Goal: Information Seeking & Learning: Learn about a topic

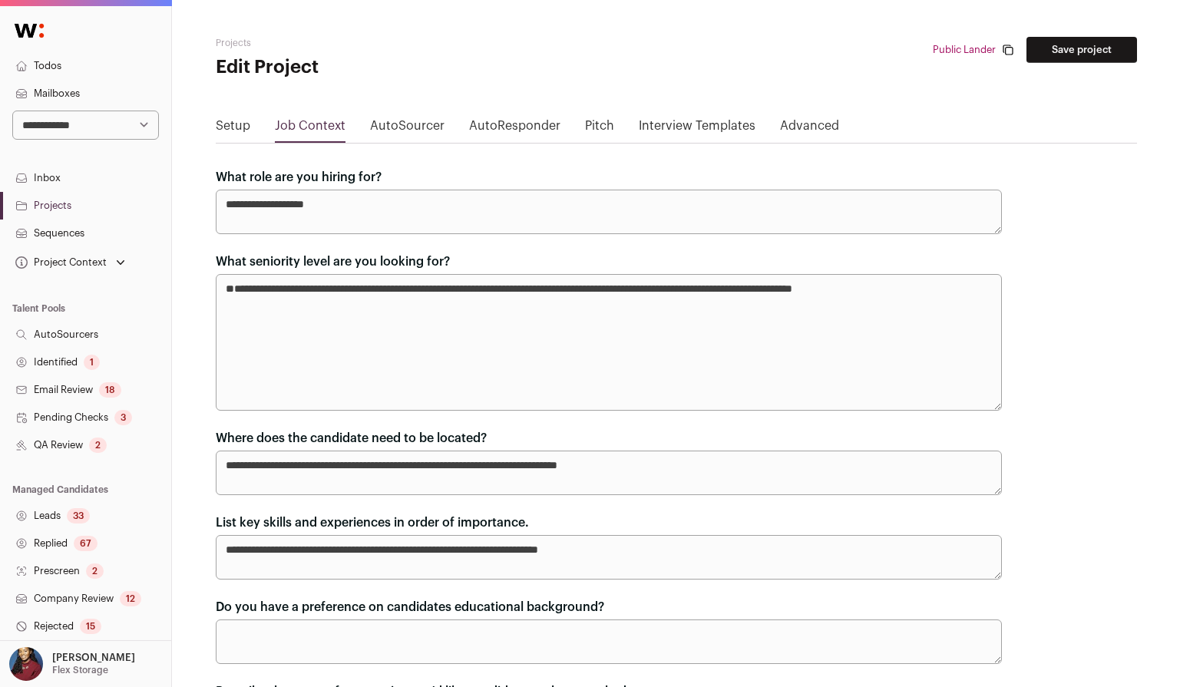
scroll to position [1059, 0]
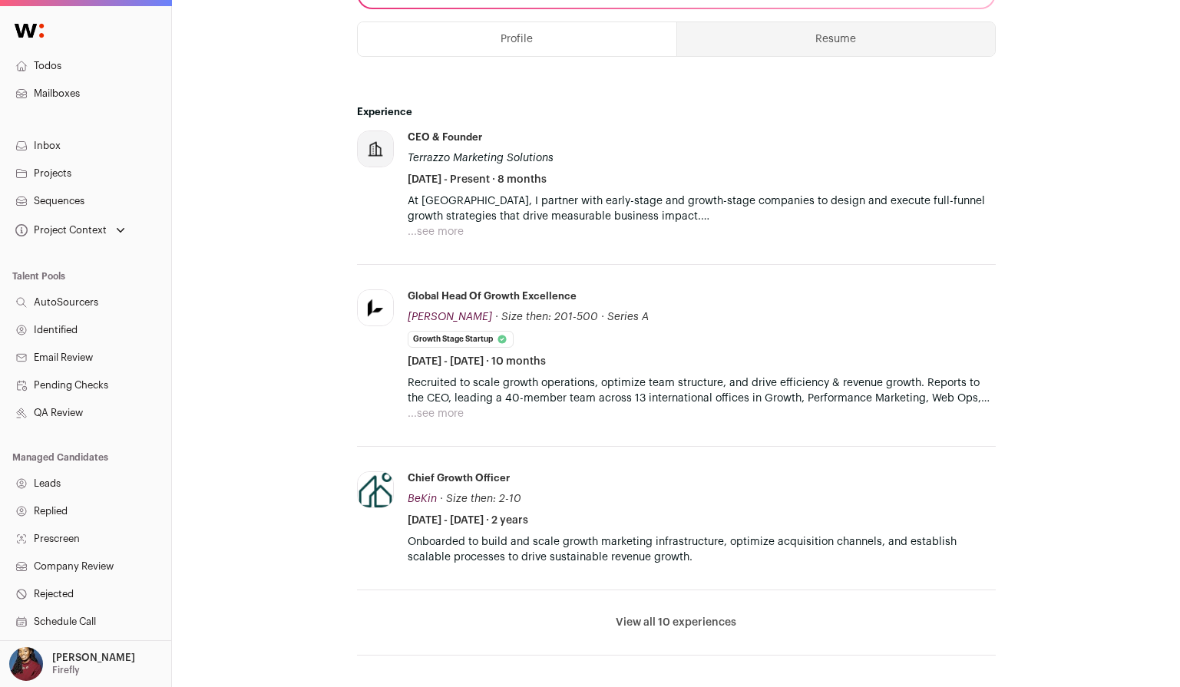
scroll to position [507, 0]
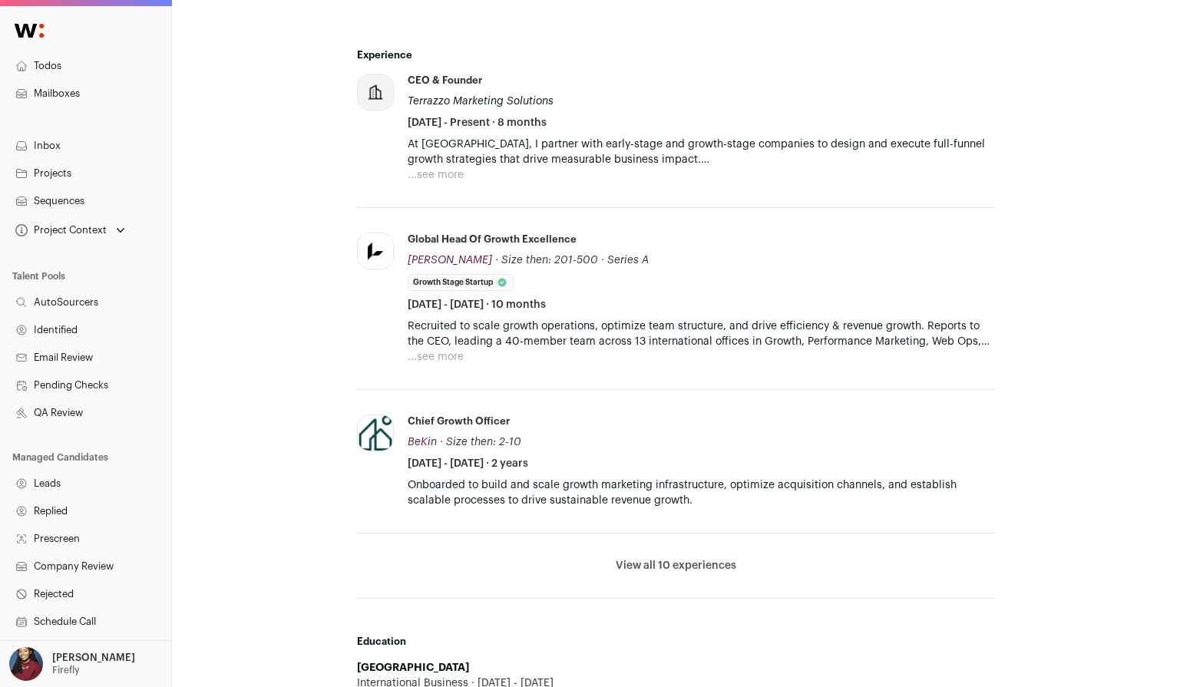
click at [662, 572] on button "View all 10 experiences" at bounding box center [676, 565] width 121 height 15
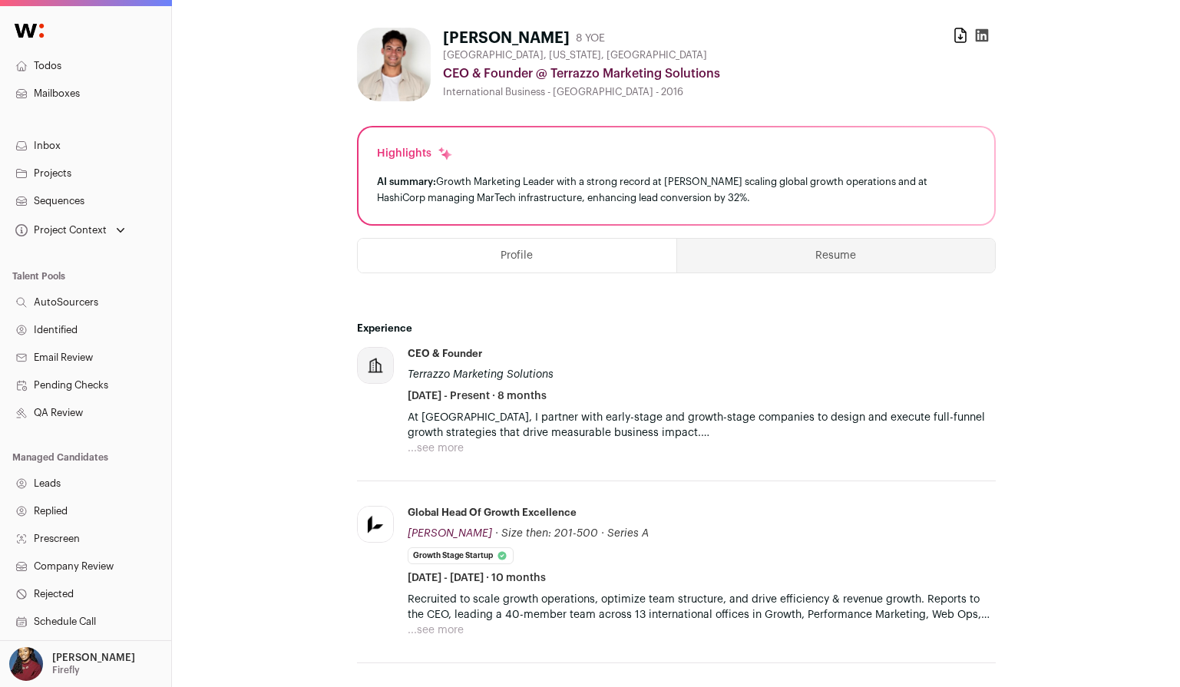
scroll to position [230, 0]
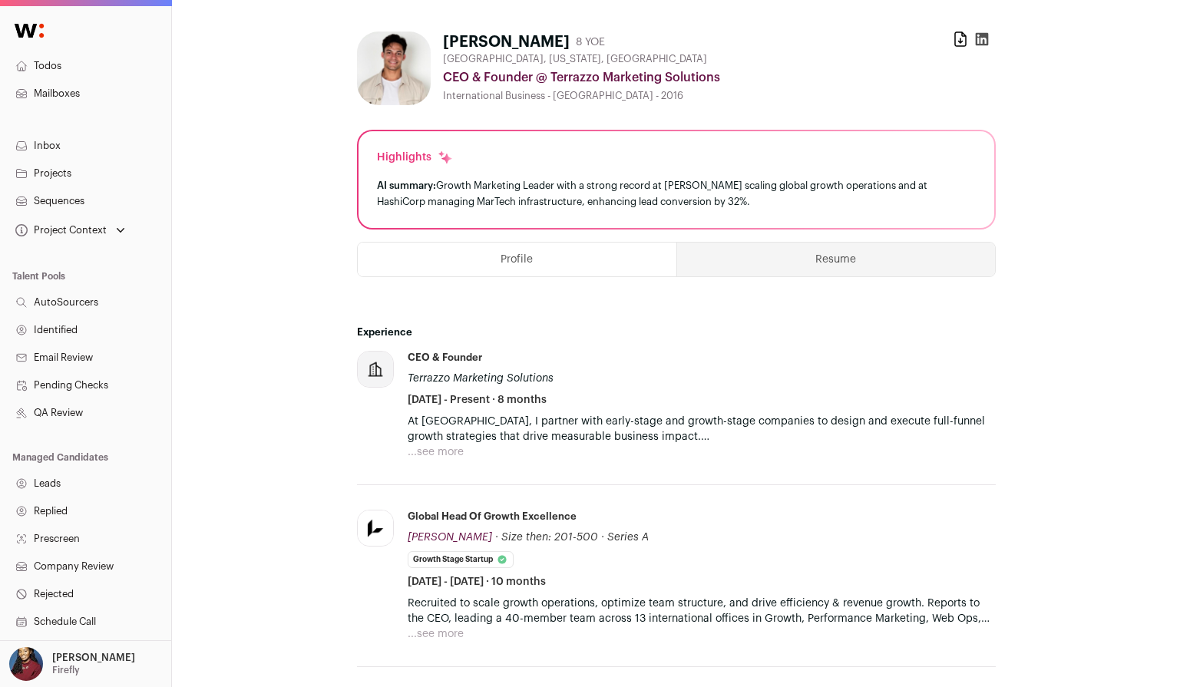
click at [784, 272] on button "Resume" at bounding box center [836, 260] width 318 height 34
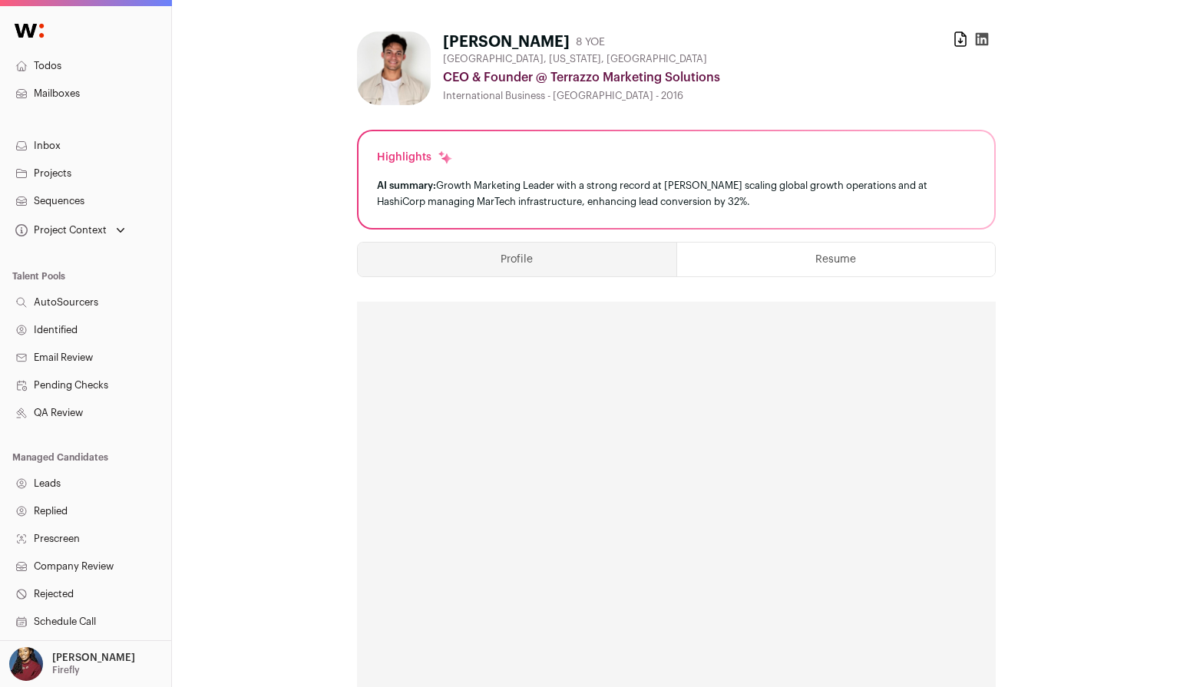
click at [591, 262] on button "Profile" at bounding box center [517, 260] width 319 height 34
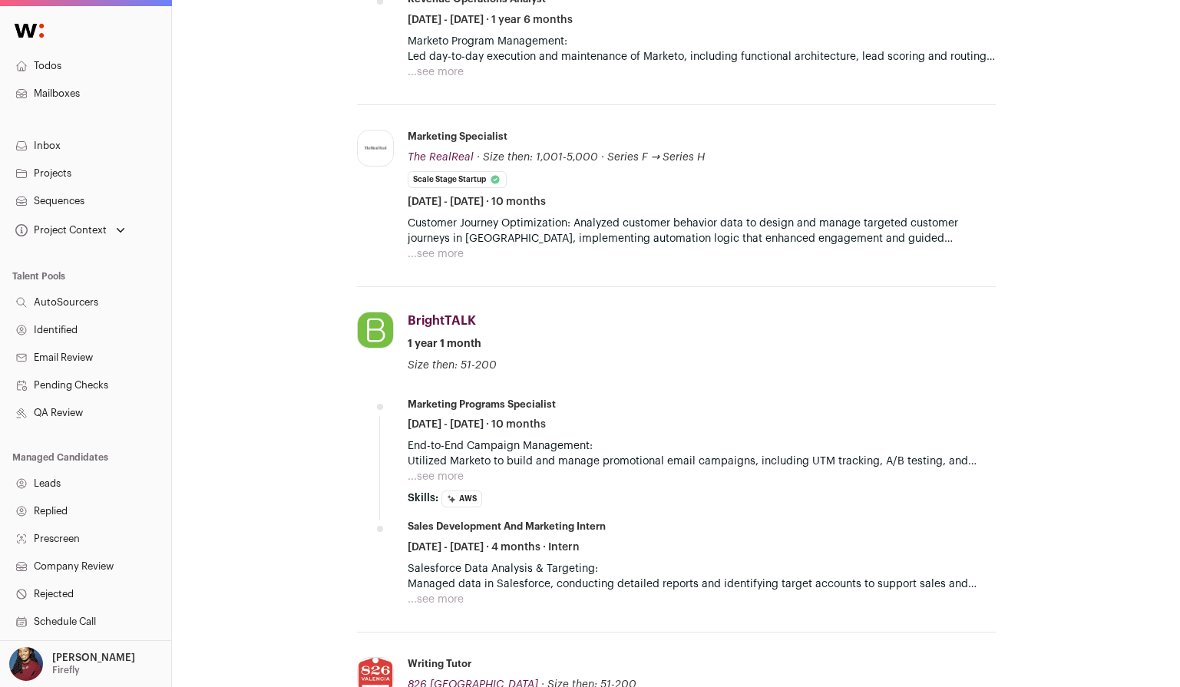
scroll to position [1486, 0]
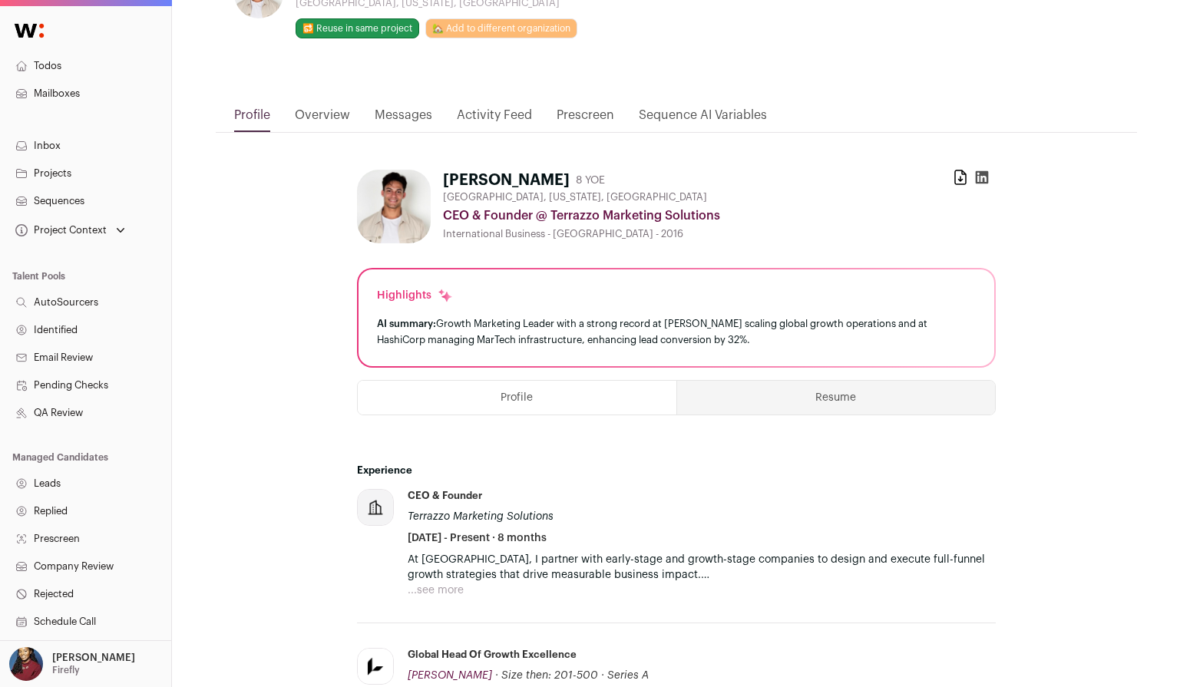
scroll to position [199, 0]
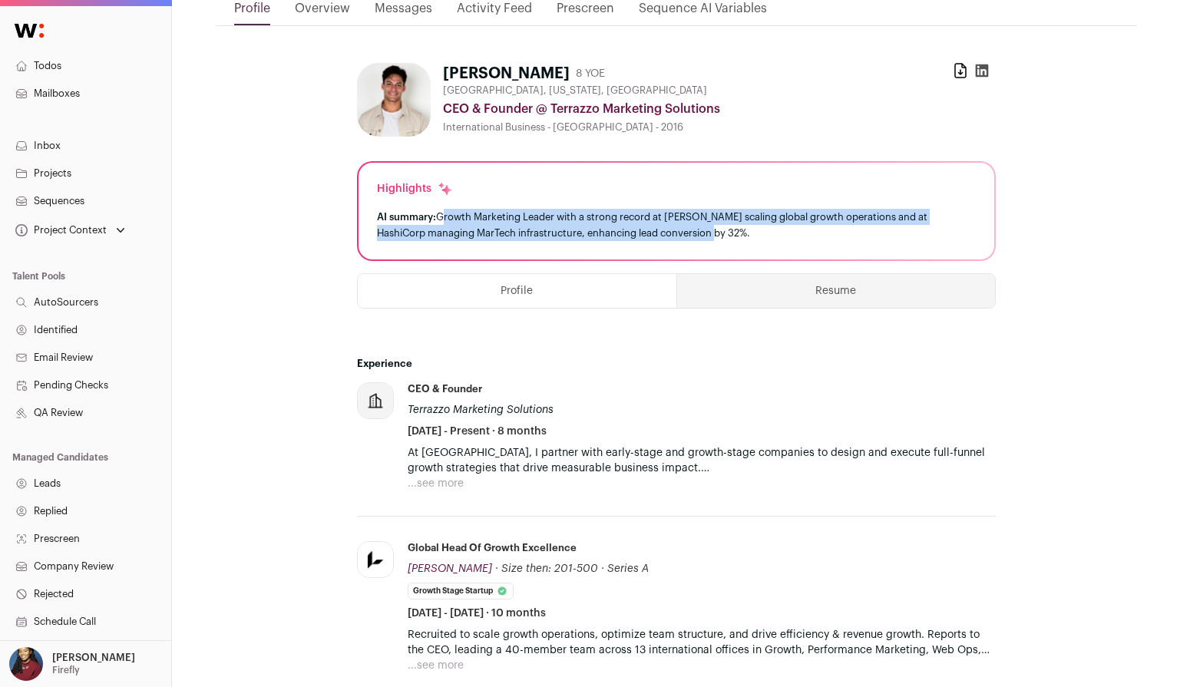
drag, startPoint x: 439, startPoint y: 213, endPoint x: 731, endPoint y: 233, distance: 293.1
click at [731, 233] on div "AI summary: Growth Marketing Leader with a strong record at Lenus scaling globa…" at bounding box center [676, 225] width 599 height 32
drag, startPoint x: 731, startPoint y: 233, endPoint x: 437, endPoint y: 210, distance: 295.7
click at [437, 211] on div "AI summary: Growth Marketing Leader with a strong record at Lenus scaling globa…" at bounding box center [676, 225] width 599 height 32
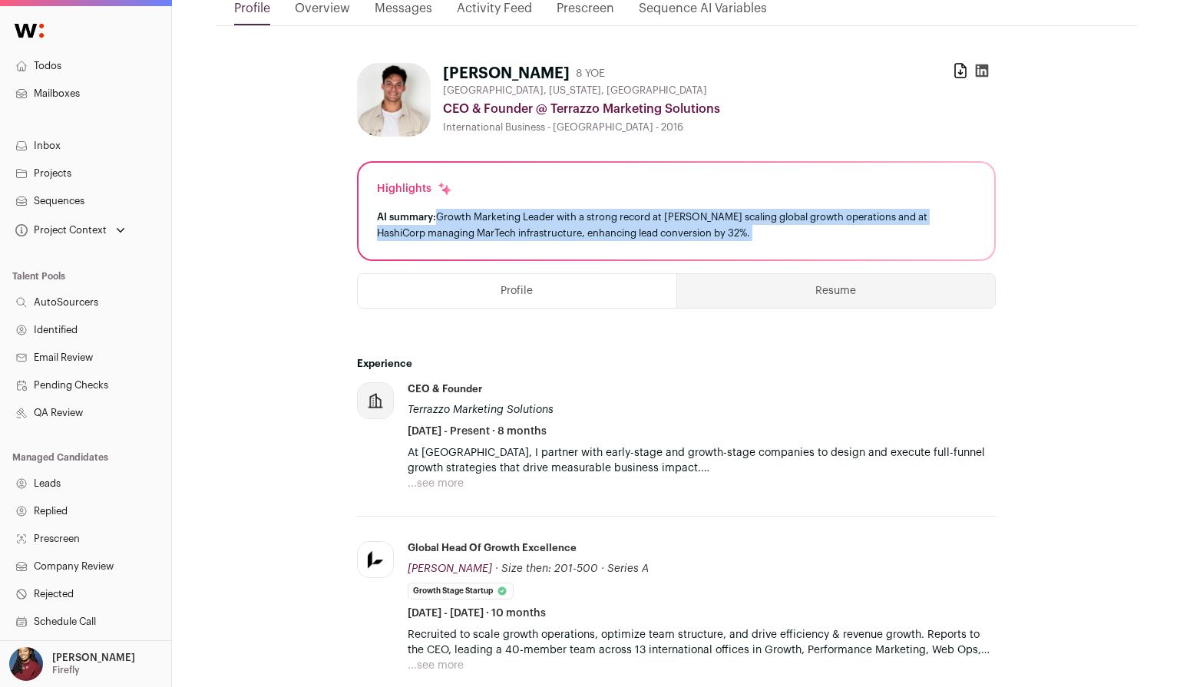
click at [437, 210] on div "AI summary: Growth Marketing Leader with a strong record at Lenus scaling globa…" at bounding box center [676, 225] width 599 height 32
drag, startPoint x: 437, startPoint y: 205, endPoint x: 727, endPoint y: 235, distance: 290.9
click at [727, 236] on div "Highlights AI summary: Growth Marketing Leader with a strong record at Lenus sc…" at bounding box center [676, 211] width 636 height 97
click at [727, 235] on div "AI summary: Growth Marketing Leader with a strong record at Lenus scaling globa…" at bounding box center [676, 225] width 599 height 32
drag, startPoint x: 707, startPoint y: 235, endPoint x: 436, endPoint y: 220, distance: 271.4
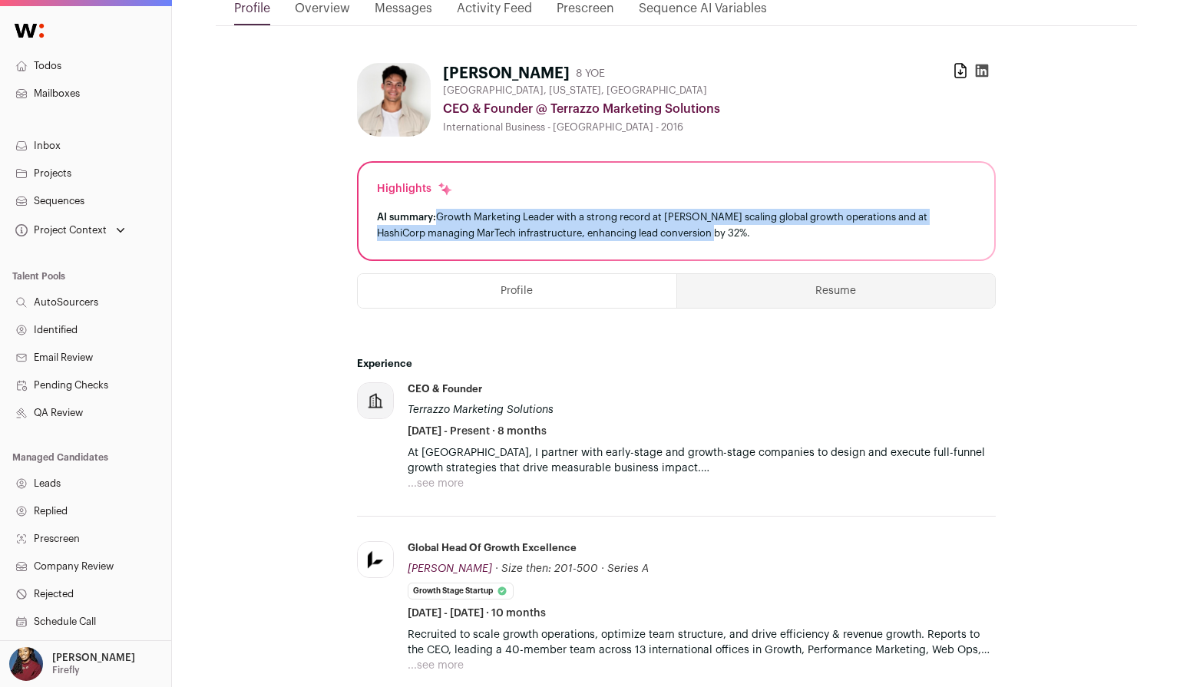
click at [436, 220] on div "AI summary: Growth Marketing Leader with a strong record at Lenus scaling globa…" at bounding box center [676, 225] width 599 height 32
click at [437, 220] on div "AI summary: Growth Marketing Leader with a strong record at Lenus scaling globa…" at bounding box center [676, 225] width 599 height 32
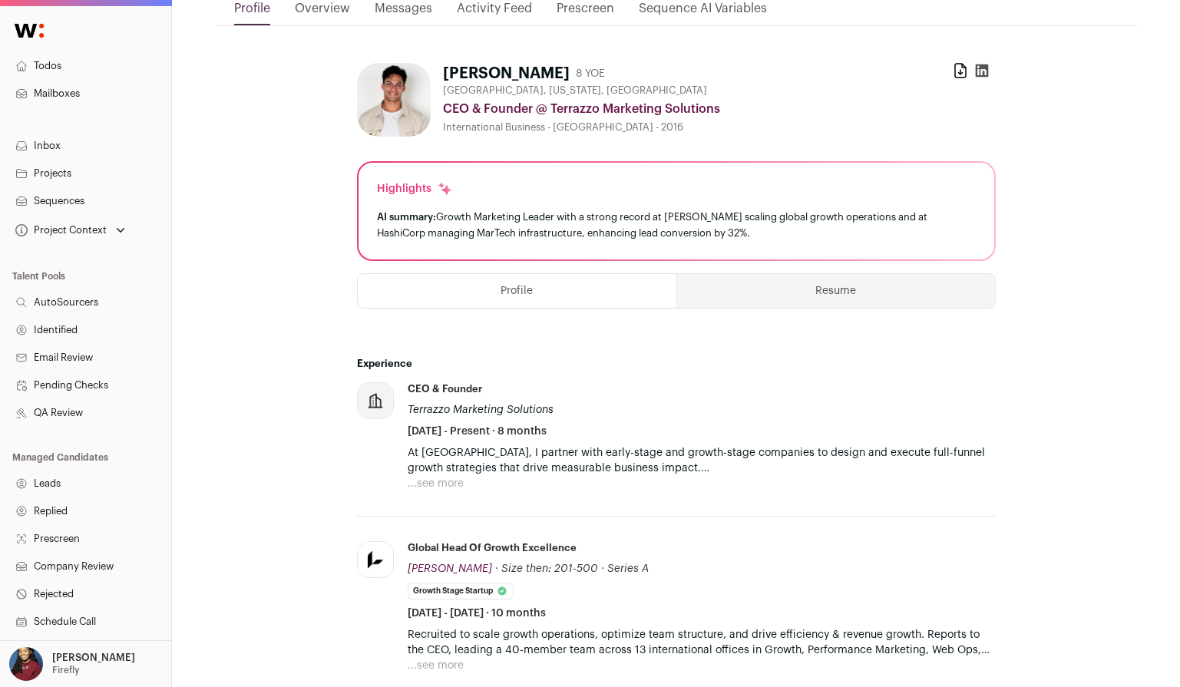
click at [429, 220] on span "AI summary:" at bounding box center [406, 217] width 59 height 10
click at [422, 219] on span "AI summary:" at bounding box center [406, 217] width 59 height 10
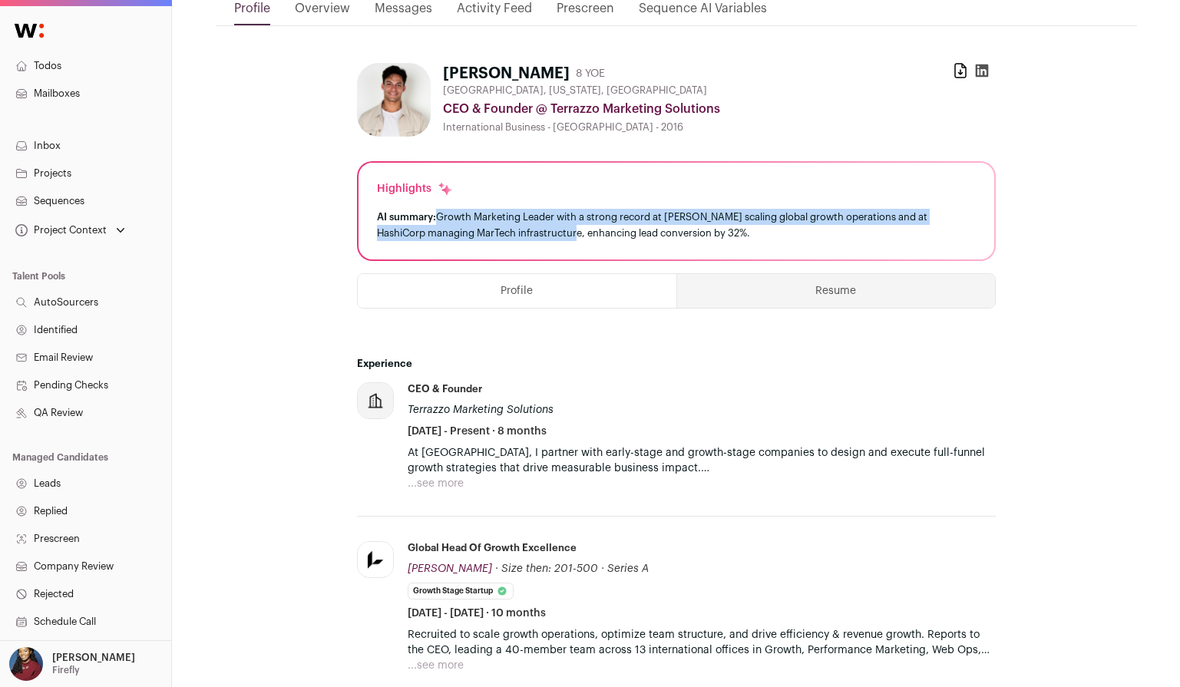
drag, startPoint x: 435, startPoint y: 216, endPoint x: 564, endPoint y: 234, distance: 130.3
click at [564, 235] on div "AI summary: Growth Marketing Leader with a strong record at Lenus scaling globa…" at bounding box center [676, 225] width 599 height 32
click at [564, 234] on div "AI summary: Growth Marketing Leader with a strong record at Lenus scaling globa…" at bounding box center [676, 225] width 599 height 32
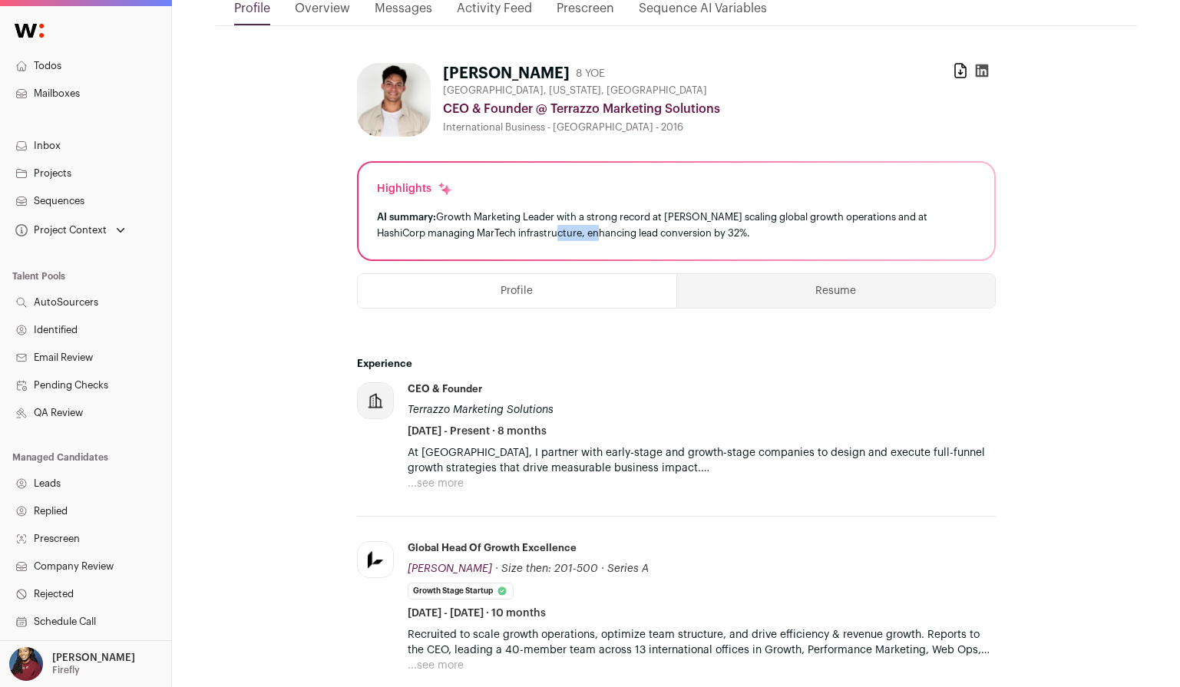
click at [564, 234] on div "AI summary: Growth Marketing Leader with a strong record at Lenus scaling globa…" at bounding box center [676, 225] width 599 height 32
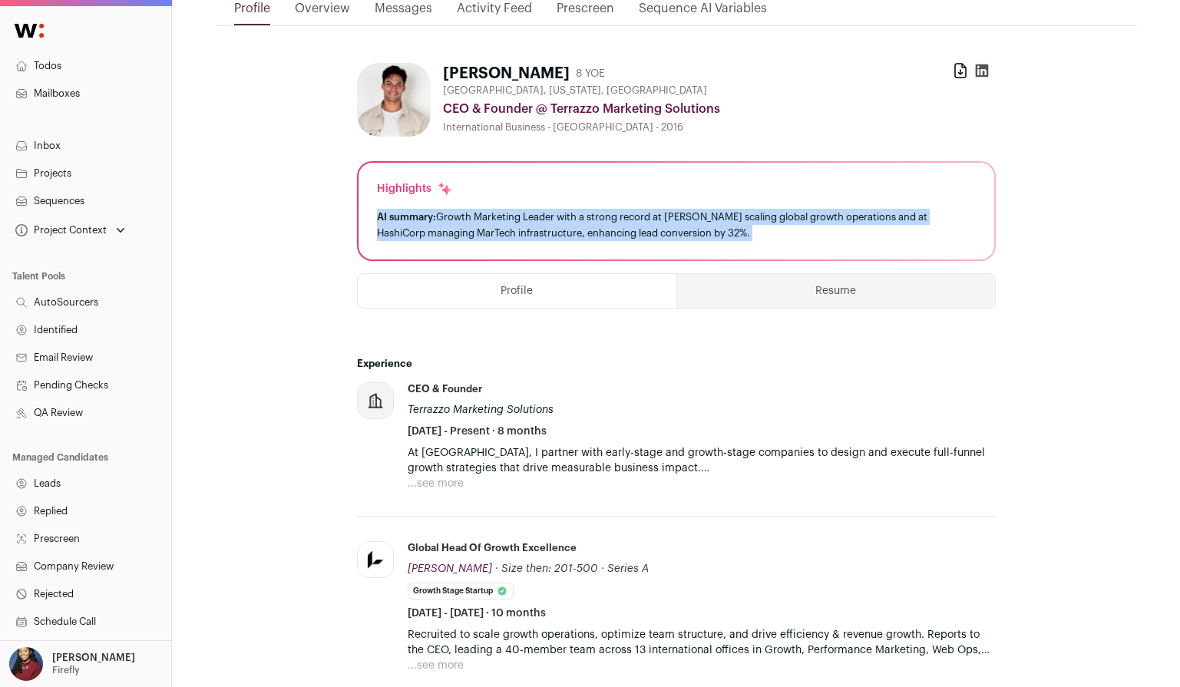
click at [564, 234] on div "AI summary: Growth Marketing Leader with a strong record at Lenus scaling globa…" at bounding box center [676, 225] width 599 height 32
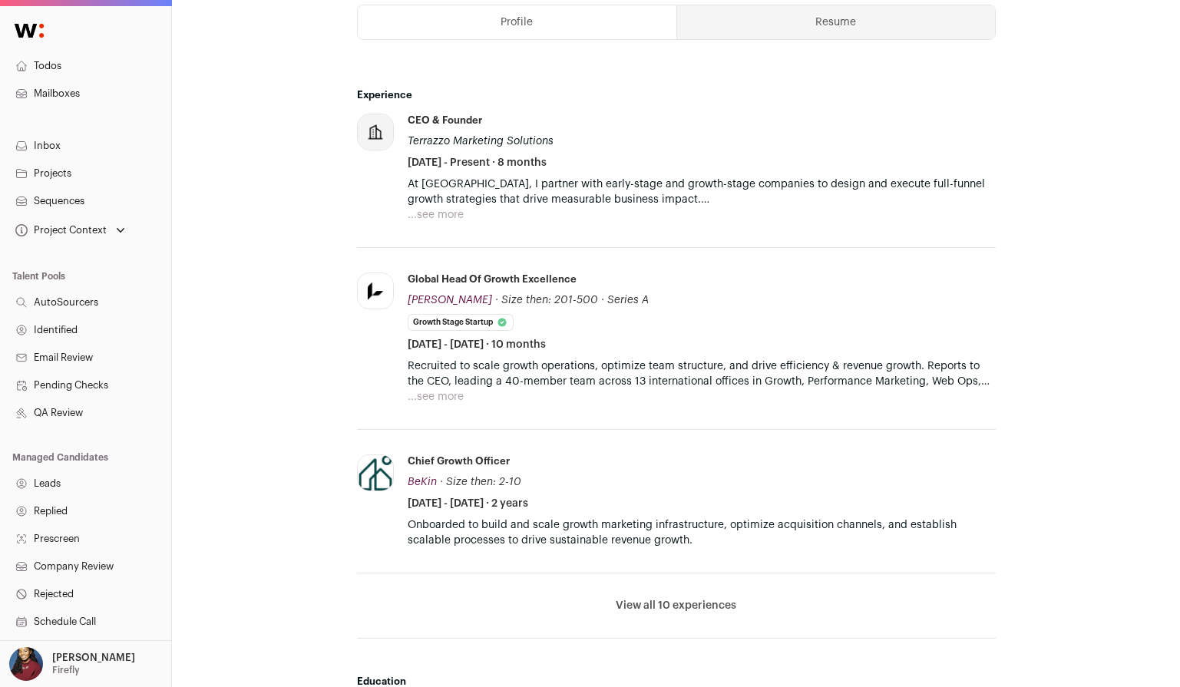
scroll to position [468, 0]
click at [672, 601] on button "View all 10 experiences" at bounding box center [676, 604] width 121 height 15
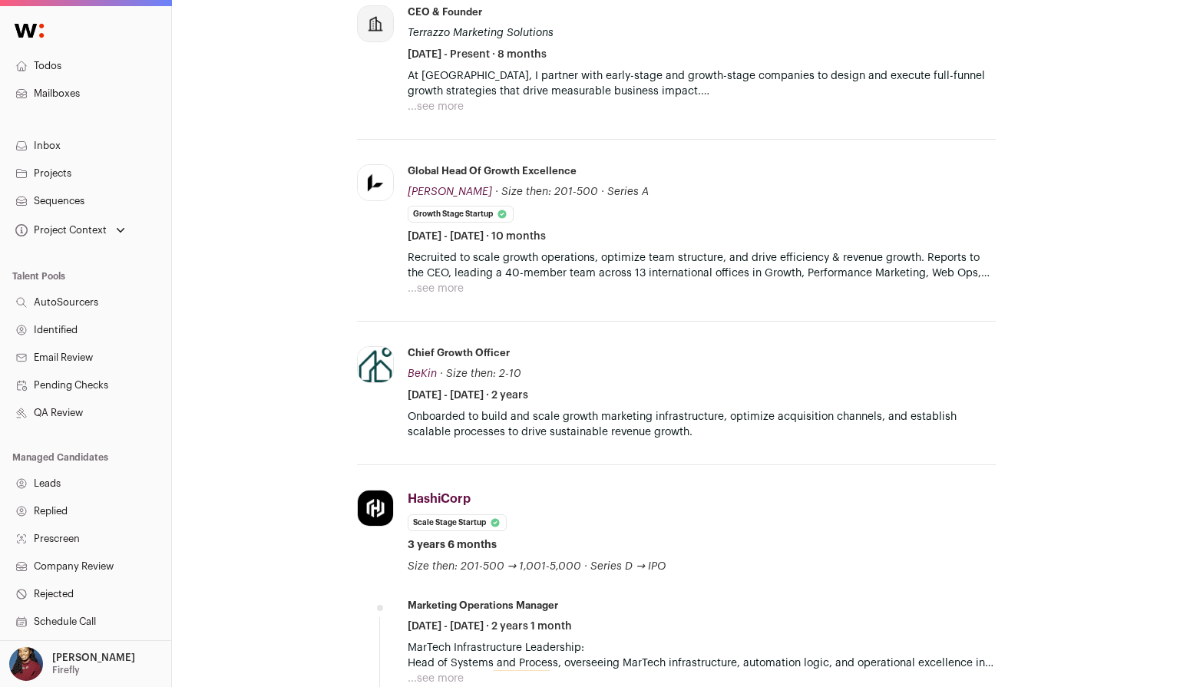
scroll to position [568, 0]
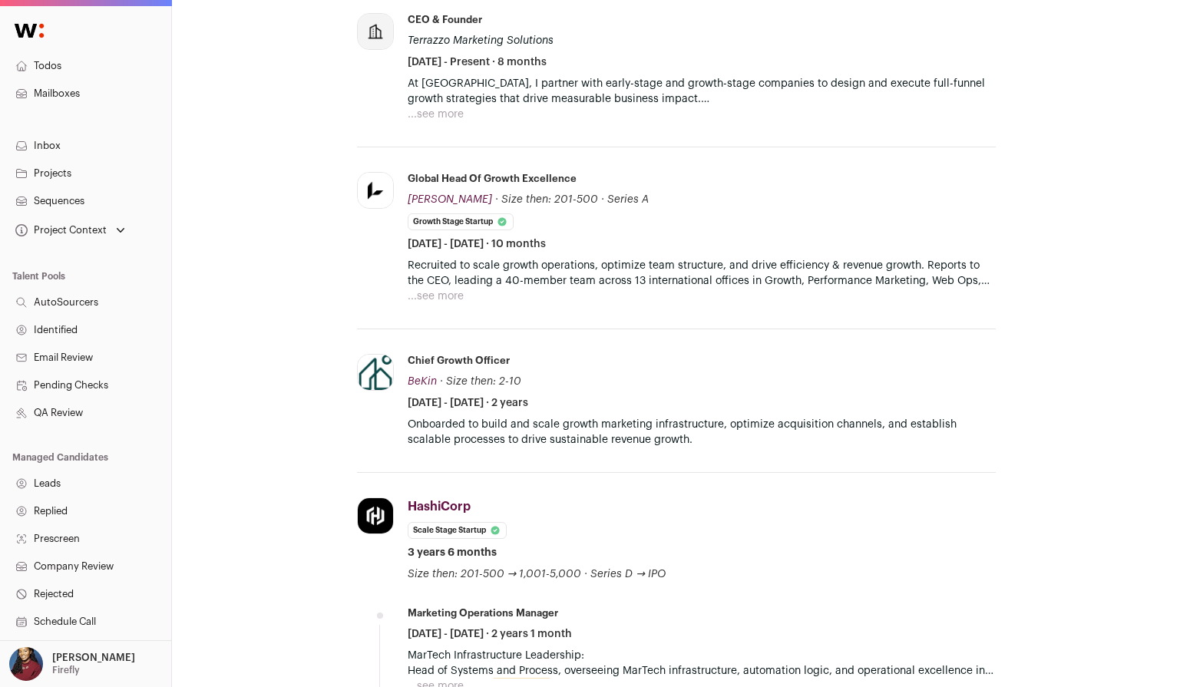
drag, startPoint x: 580, startPoint y: 251, endPoint x: 639, endPoint y: 270, distance: 62.1
click at [640, 271] on li "Global Head of Growth Excellence Lenus Lenus lenusehealth.com Add to company li…" at bounding box center [702, 238] width 588 height 132
click at [639, 270] on p "Recruited to scale growth operations, optimize team structure, and drive effici…" at bounding box center [702, 273] width 588 height 31
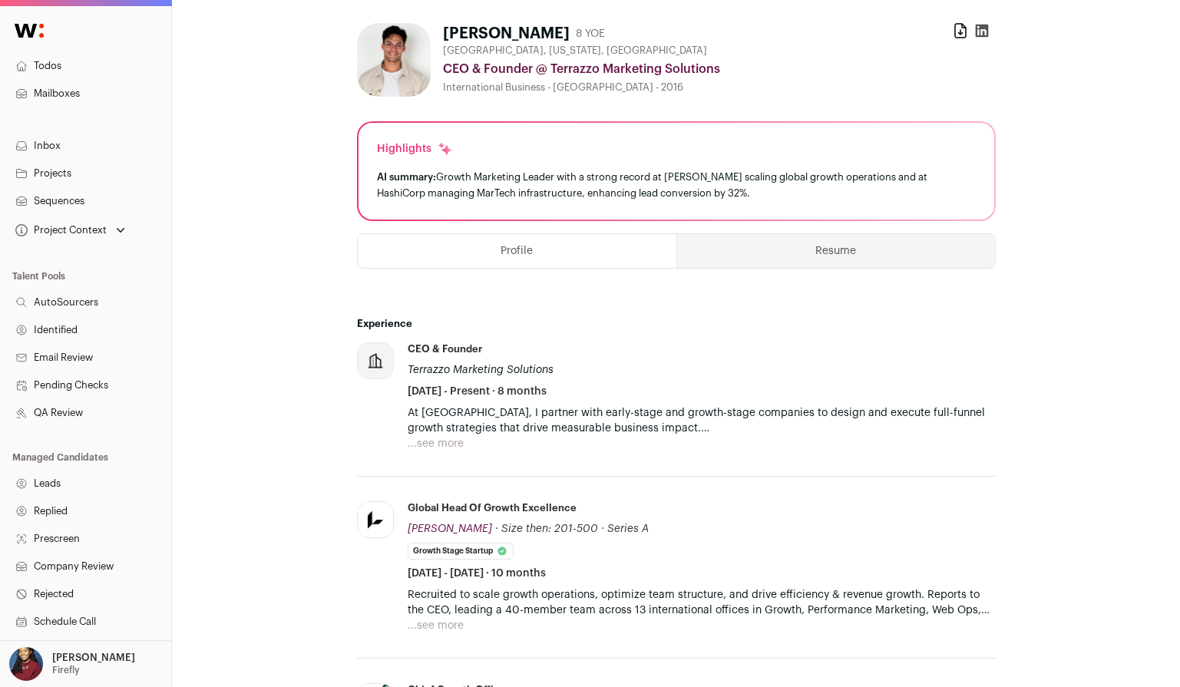
scroll to position [226, 0]
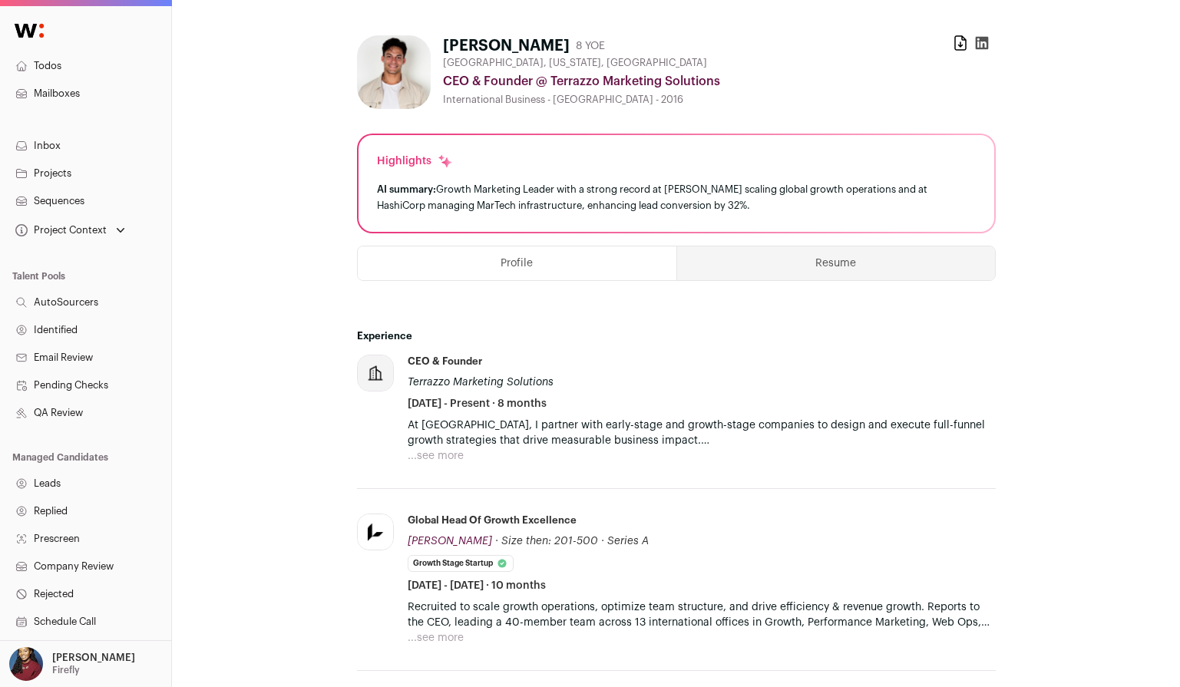
click at [751, 276] on button "Resume" at bounding box center [836, 263] width 318 height 34
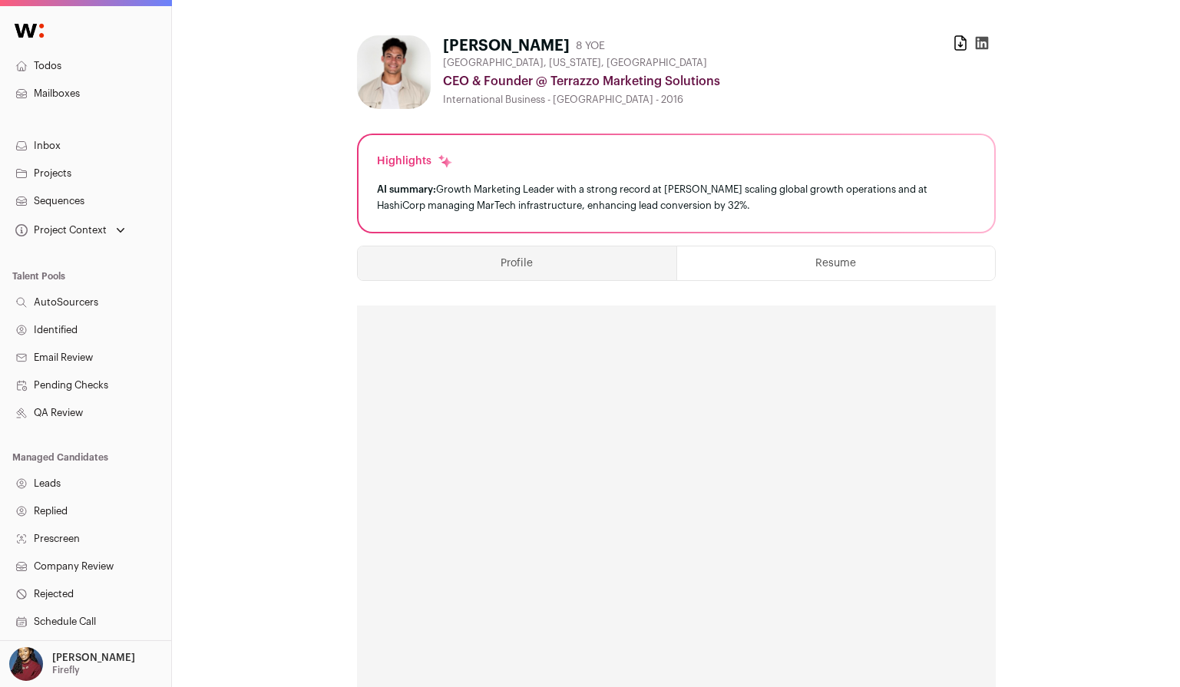
click at [615, 256] on button "Profile" at bounding box center [517, 263] width 319 height 34
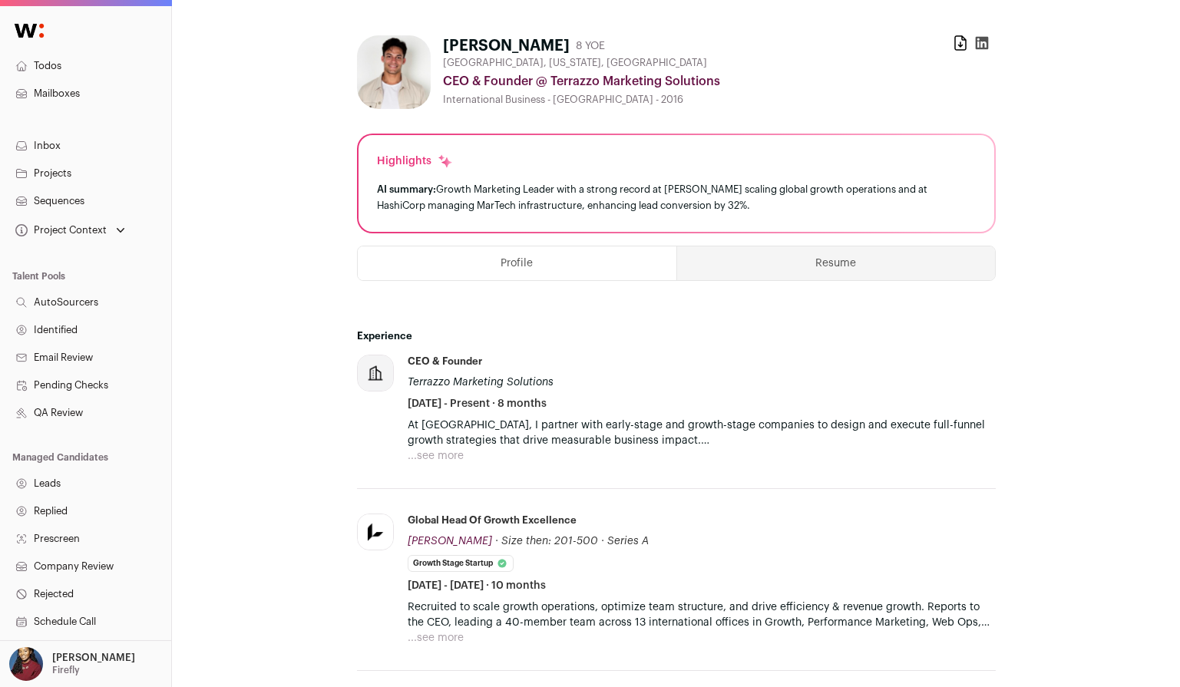
click at [536, 43] on div "Jason Rivera 8 YOE" at bounding box center [524, 45] width 162 height 21
drag, startPoint x: 536, startPoint y: 43, endPoint x: 457, endPoint y: 41, distance: 78.3
click at [457, 41] on div "Jason Rivera 8 YOE" at bounding box center [524, 45] width 162 height 21
click at [457, 41] on h1 "[PERSON_NAME]" at bounding box center [506, 45] width 127 height 21
